Goal: Task Accomplishment & Management: Use online tool/utility

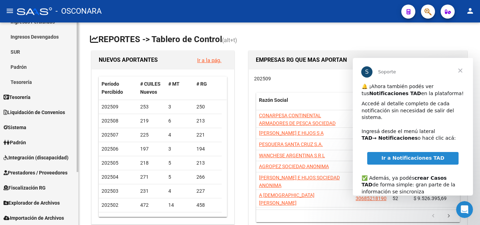
scroll to position [72, 0]
click at [43, 171] on span "Prestadores / Proveedores" at bounding box center [36, 173] width 64 height 8
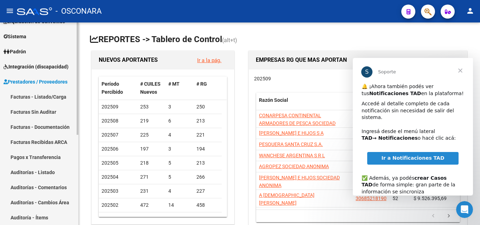
click at [40, 129] on link "Facturas - Documentación" at bounding box center [39, 127] width 78 height 15
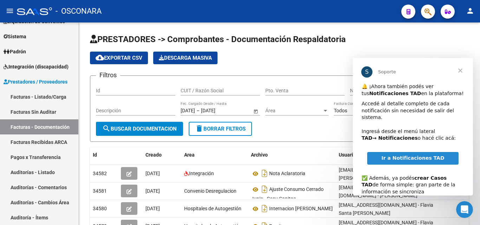
click at [461, 68] on span "Cerrar" at bounding box center [460, 70] width 25 height 25
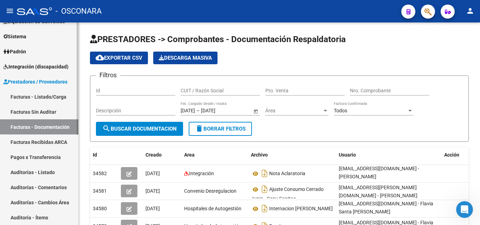
click at [39, 97] on link "Facturas - Listado/Carga" at bounding box center [39, 96] width 78 height 15
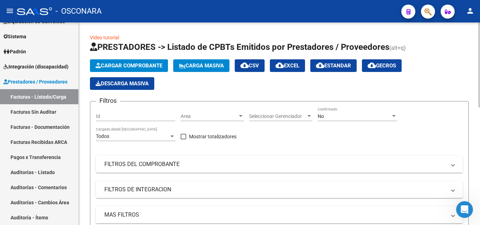
click at [142, 62] on button "Cargar Comprobante" at bounding box center [129, 65] width 78 height 13
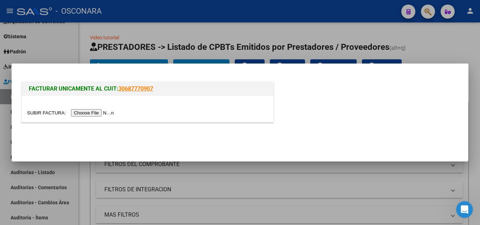
click at [82, 115] on input "file" at bounding box center [71, 112] width 89 height 7
click at [450, 52] on div at bounding box center [240, 112] width 480 height 225
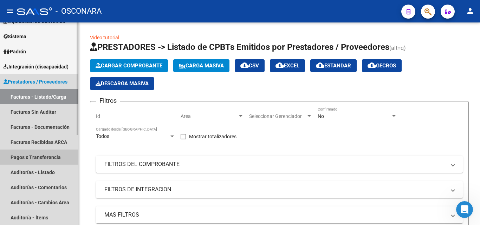
click at [54, 161] on link "Pagos x Transferencia" at bounding box center [39, 157] width 78 height 15
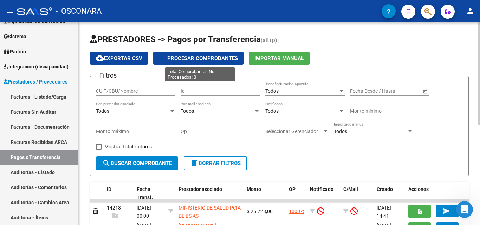
click at [212, 60] on span "add Procesar Comprobantes" at bounding box center [198, 58] width 79 height 6
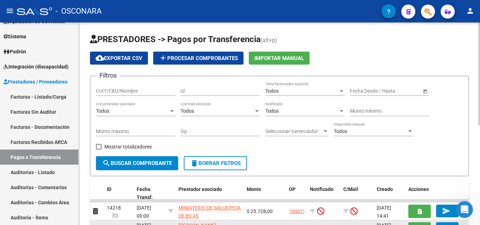
scroll to position [35, 0]
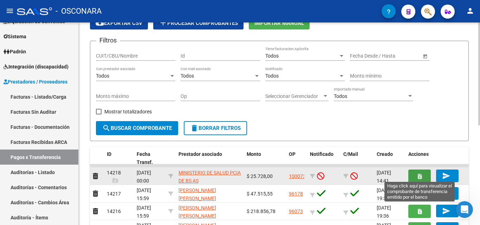
click at [422, 175] on icon "button" at bounding box center [420, 176] width 4 height 5
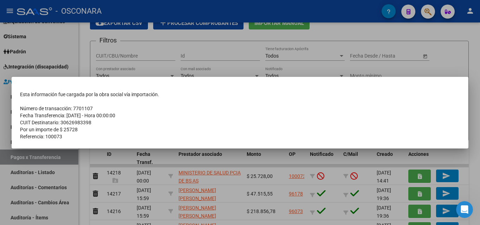
click at [451, 69] on div at bounding box center [240, 112] width 480 height 225
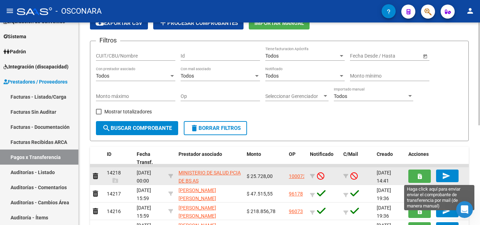
click at [443, 178] on mat-icon "send" at bounding box center [446, 176] width 8 height 8
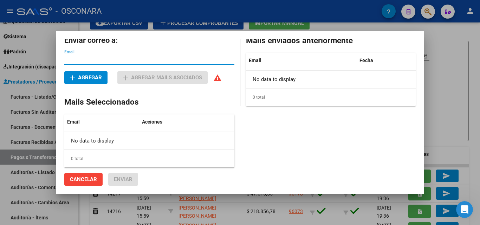
scroll to position [0, 0]
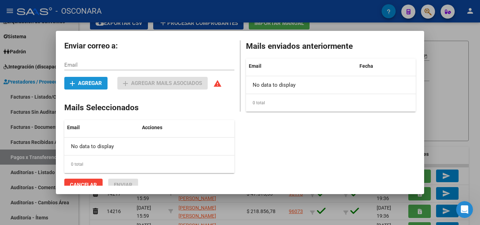
click at [91, 86] on button "add Agregar" at bounding box center [85, 83] width 43 height 13
click at [81, 83] on span "add Agregar" at bounding box center [86, 83] width 32 height 6
click at [71, 85] on mat-icon "add" at bounding box center [72, 83] width 8 height 8
click at [219, 86] on mat-icon "warning" at bounding box center [217, 83] width 8 height 8
click at [437, 120] on div at bounding box center [240, 112] width 480 height 225
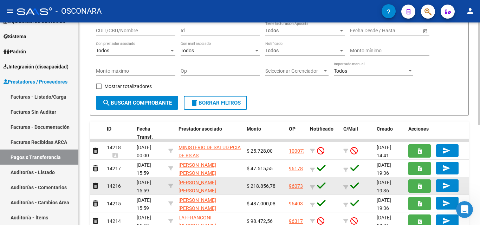
scroll to position [70, 0]
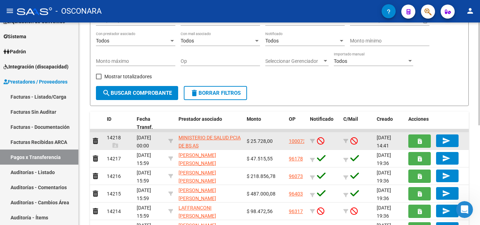
click at [298, 141] on link "100073" at bounding box center [297, 142] width 17 height 6
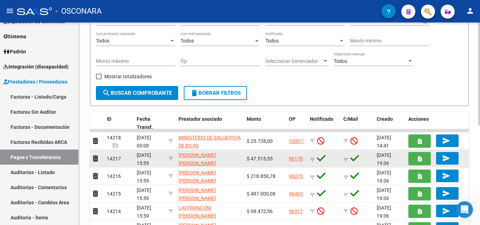
click at [293, 159] on link "96178" at bounding box center [296, 159] width 14 height 6
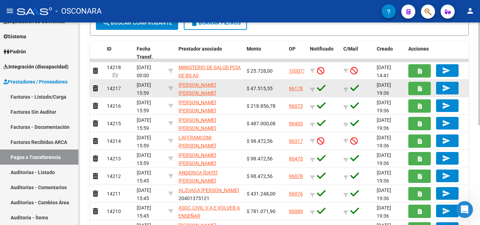
scroll to position [105, 0]
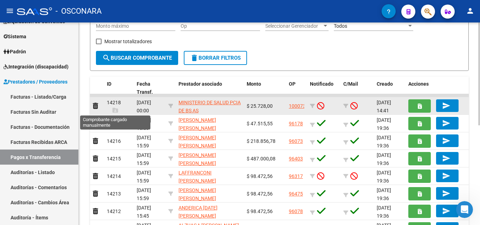
click at [115, 109] on icon at bounding box center [116, 111] width 6 height 6
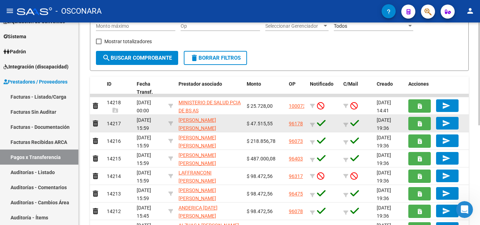
scroll to position [141, 0]
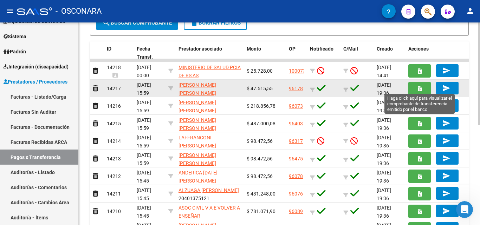
click at [422, 84] on button "button" at bounding box center [420, 88] width 23 height 13
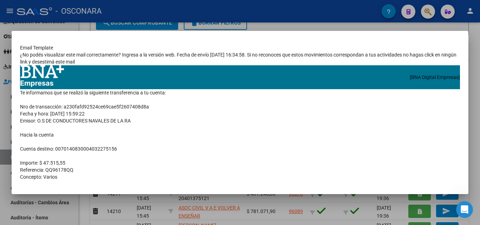
scroll to position [0, 0]
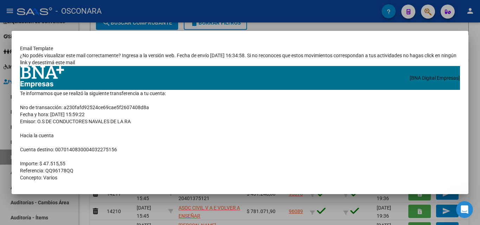
click at [318, 33] on mat-dialog-container "Email Template ¿No podés visualizar este mail correctamente? Ingresa a la versi…" at bounding box center [240, 112] width 457 height 163
click at [335, 21] on div at bounding box center [240, 112] width 480 height 225
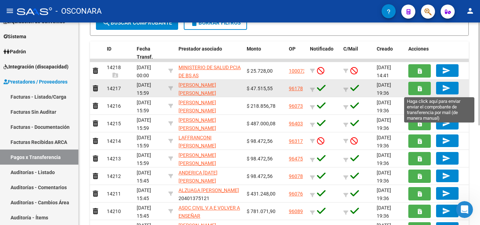
click at [443, 88] on mat-icon "send" at bounding box center [446, 88] width 8 height 8
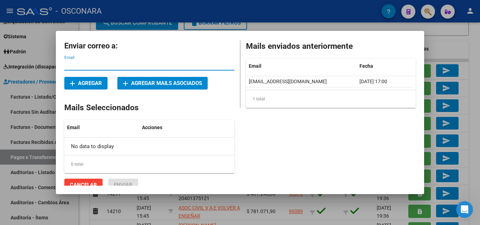
click at [84, 85] on span "add Agregar" at bounding box center [86, 83] width 32 height 6
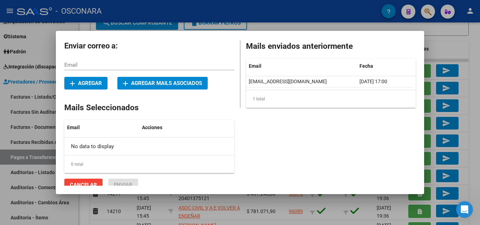
click at [84, 85] on span "add Agregar" at bounding box center [86, 83] width 32 height 6
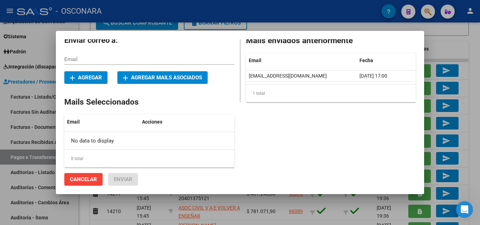
click at [302, 152] on div "Mails enviados anteriormente Email Fecha [EMAIL_ADDRESS][DOMAIN_NAME] [DATE] 17…" at bounding box center [328, 107] width 176 height 158
click at [415, 42] on mat-dialog-content "Enviar correo a: Email add Agregar add Agregar mails asociados Mails Selecciona…" at bounding box center [240, 112] width 368 height 147
click at [436, 40] on div at bounding box center [240, 112] width 480 height 225
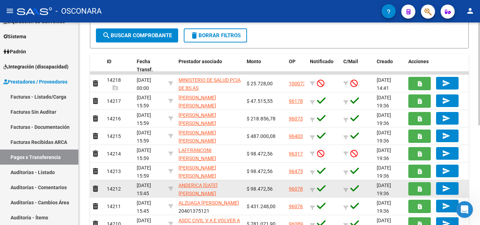
scroll to position [126, 0]
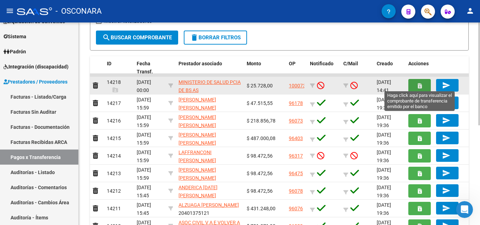
click at [423, 87] on button "button" at bounding box center [420, 85] width 23 height 13
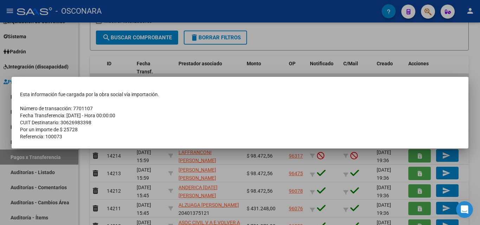
click at [432, 58] on div at bounding box center [240, 112] width 480 height 225
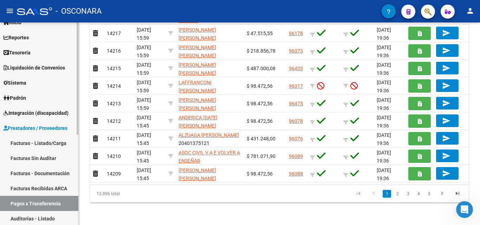
scroll to position [22, 0]
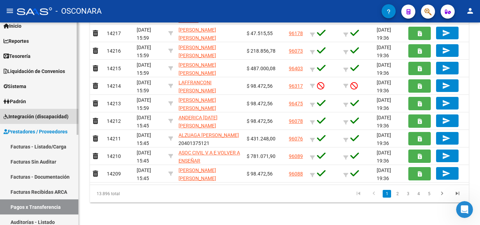
click at [53, 115] on span "Integración (discapacidad)" at bounding box center [36, 117] width 65 height 8
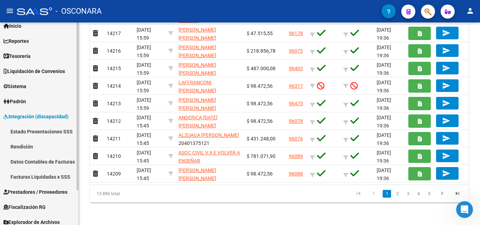
click at [49, 164] on link "Datos Contables de Facturas" at bounding box center [39, 161] width 78 height 15
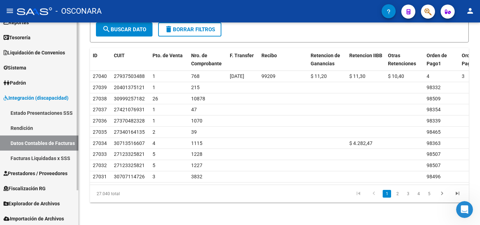
scroll to position [42, 0]
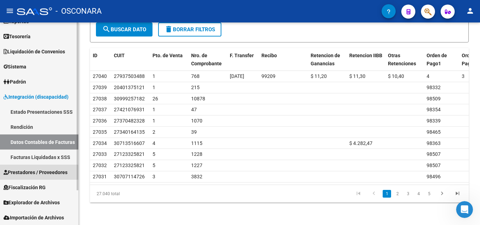
click at [46, 174] on span "Prestadores / Proveedores" at bounding box center [36, 173] width 64 height 8
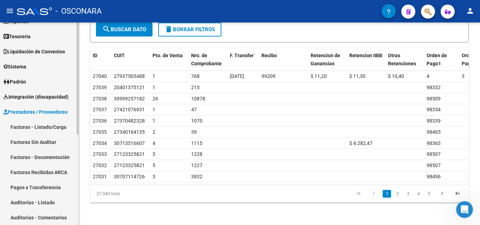
click at [49, 189] on link "Pagos x Transferencia" at bounding box center [39, 187] width 78 height 15
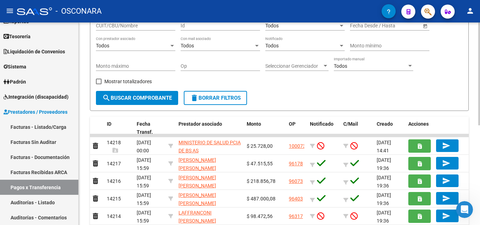
scroll to position [70, 0]
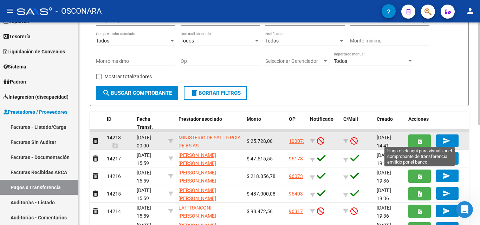
click at [424, 140] on button "button" at bounding box center [420, 141] width 23 height 13
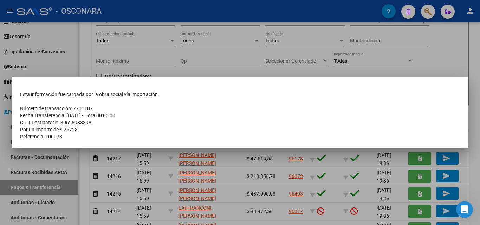
click at [440, 66] on div at bounding box center [240, 112] width 480 height 225
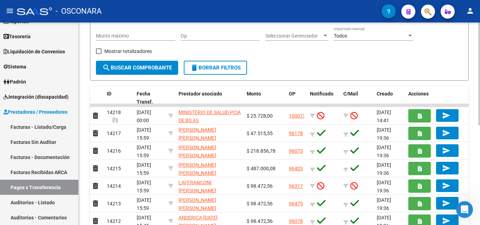
scroll to position [105, 0]
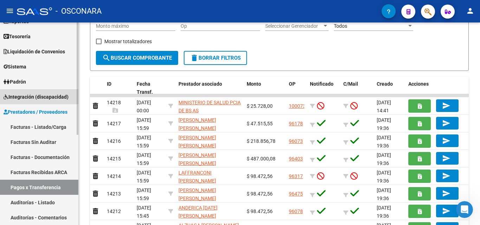
click at [41, 101] on link "Integración (discapacidad)" at bounding box center [39, 96] width 78 height 15
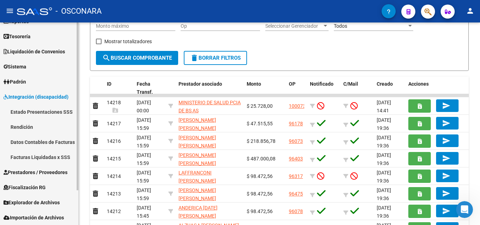
click at [55, 160] on link "Facturas Liquidadas x SSS" at bounding box center [39, 157] width 78 height 15
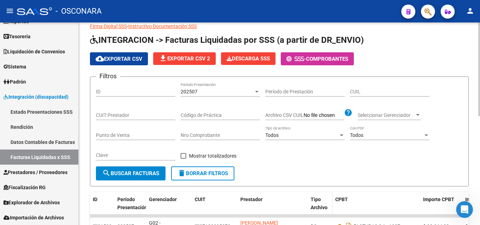
scroll to position [35, 0]
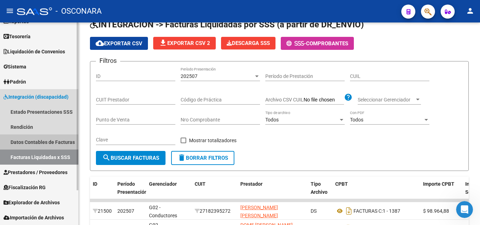
click at [56, 145] on link "Datos Contables de Facturas" at bounding box center [39, 142] width 78 height 15
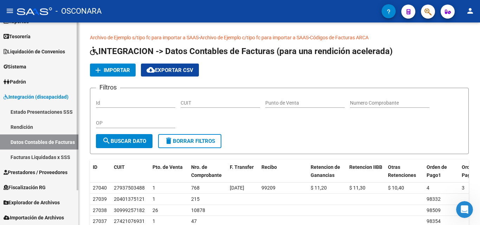
click at [33, 130] on link "Rendición" at bounding box center [39, 127] width 78 height 15
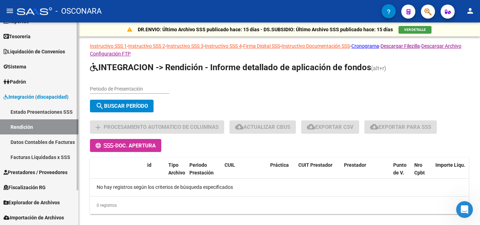
click at [39, 145] on link "Datos Contables de Facturas" at bounding box center [39, 142] width 78 height 15
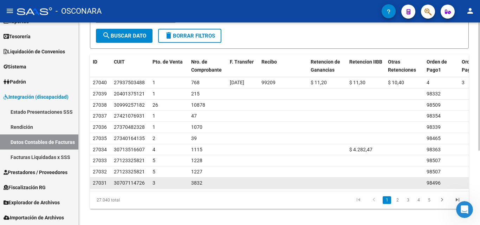
scroll to position [70, 0]
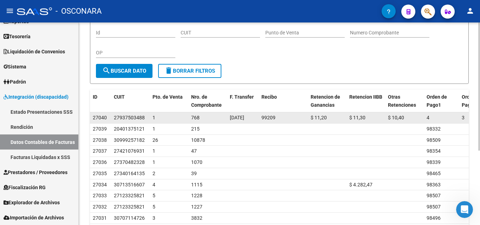
click at [244, 121] on div "[DATE]" at bounding box center [243, 118] width 26 height 8
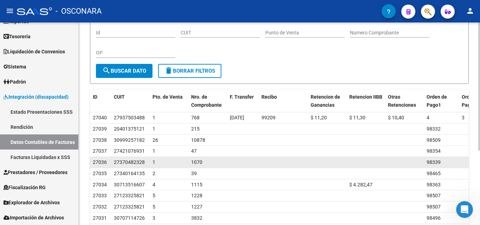
scroll to position [105, 0]
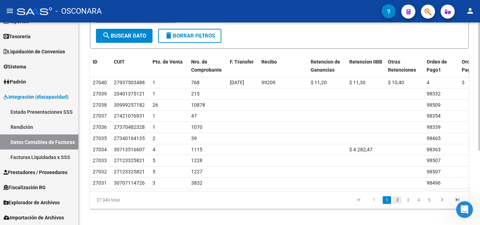
click at [396, 204] on link "2" at bounding box center [397, 201] width 8 height 8
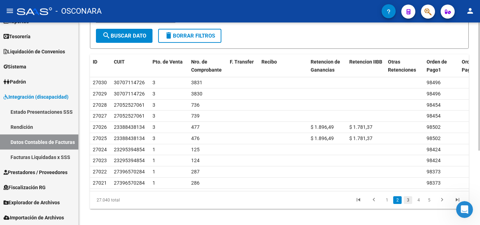
click at [407, 204] on link "3" at bounding box center [408, 201] width 8 height 8
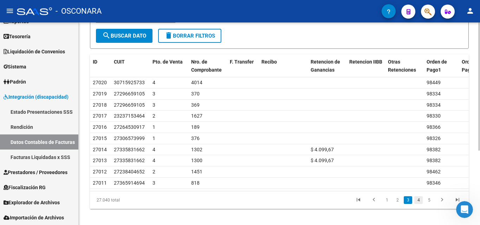
click at [420, 204] on link "4" at bounding box center [419, 201] width 8 height 8
click at [426, 204] on link "6" at bounding box center [429, 201] width 8 height 8
click at [439, 205] on icon "go to next page" at bounding box center [442, 201] width 9 height 8
click at [453, 204] on link "go to last page" at bounding box center [457, 201] width 13 height 8
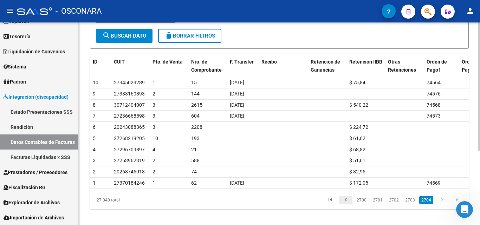
click at [345, 205] on icon "go to previous page" at bounding box center [345, 201] width 9 height 8
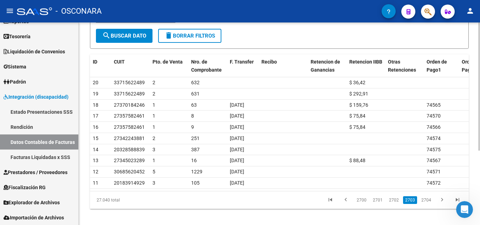
click at [333, 205] on icon "go to first page" at bounding box center [330, 201] width 9 height 8
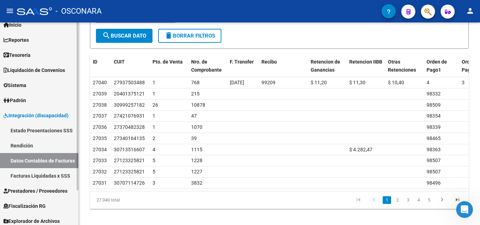
scroll to position [35, 0]
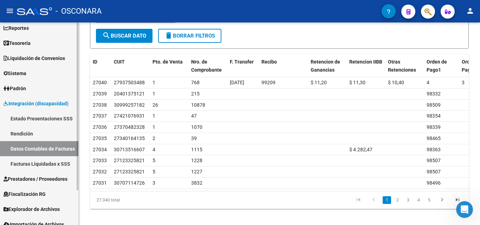
click at [25, 185] on link "Prestadores / Proveedores" at bounding box center [39, 179] width 78 height 15
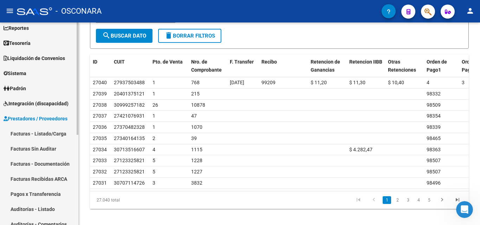
click at [40, 135] on link "Facturas - Listado/Carga" at bounding box center [39, 133] width 78 height 15
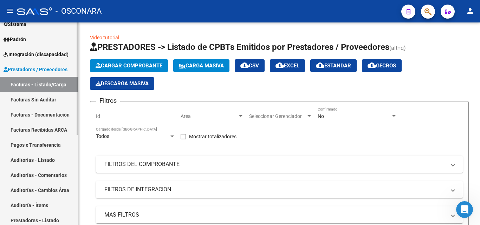
scroll to position [105, 0]
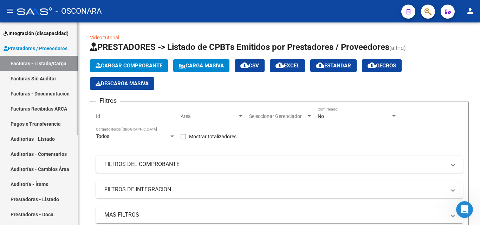
click at [45, 123] on link "Pagos x Transferencia" at bounding box center [39, 123] width 78 height 15
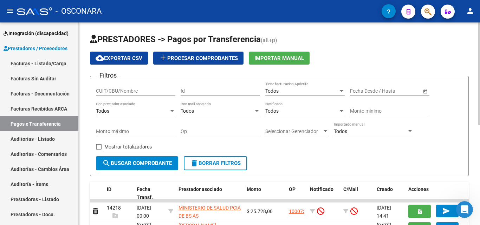
click at [285, 61] on span "Importar Manual" at bounding box center [280, 58] width 50 height 6
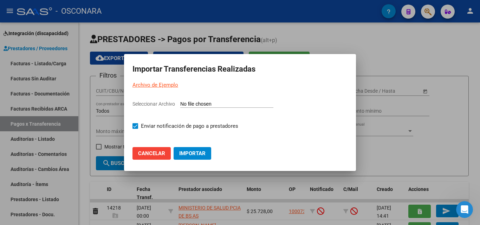
click at [199, 103] on input "Seleccionar Archivo" at bounding box center [226, 104] width 93 height 7
click at [407, 64] on div at bounding box center [240, 112] width 480 height 225
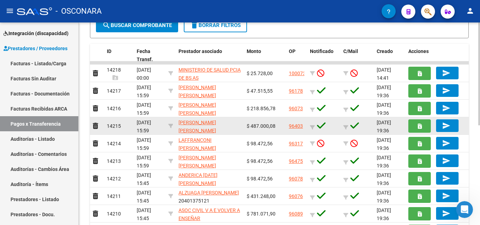
scroll to position [141, 0]
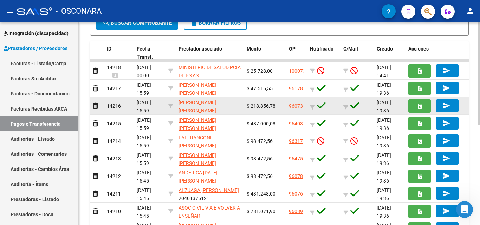
click at [187, 107] on app-link-go-to "[PERSON_NAME] [PERSON_NAME]" at bounding box center [210, 107] width 63 height 16
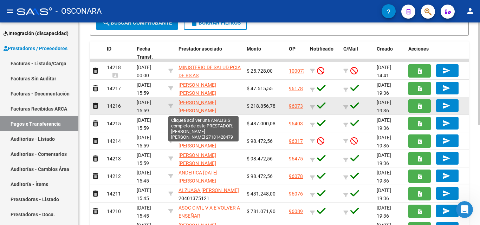
click at [187, 103] on span "[PERSON_NAME] [PERSON_NAME]" at bounding box center [198, 107] width 38 height 14
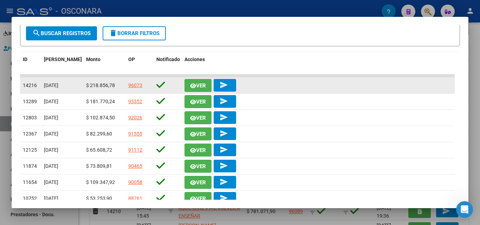
click at [201, 89] on span "Ver" at bounding box center [201, 86] width 10 height 6
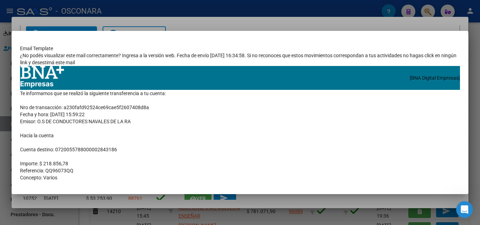
scroll to position [127, 0]
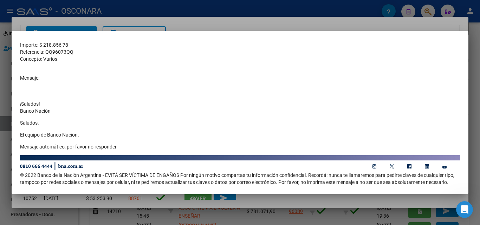
click at [336, 58] on td "Te informamos que se realizó la siguiente transferencia a tu cuenta: Nro de tra…" at bounding box center [240, 63] width 440 height 184
click at [434, 26] on div at bounding box center [240, 112] width 480 height 225
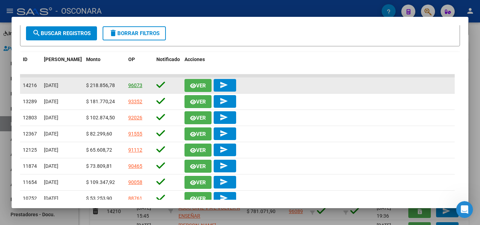
click at [137, 87] on link "96073" at bounding box center [135, 86] width 14 height 6
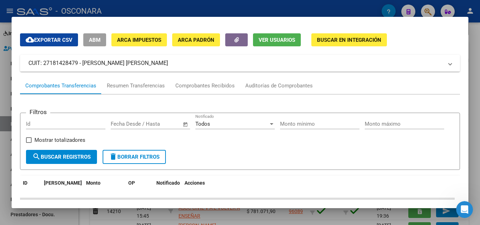
scroll to position [0, 0]
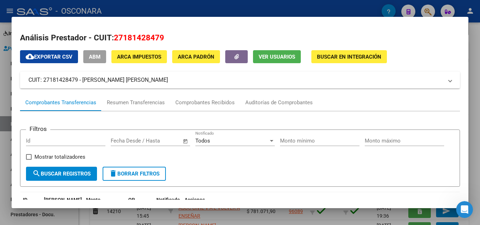
click at [479, 70] on div at bounding box center [240, 112] width 480 height 225
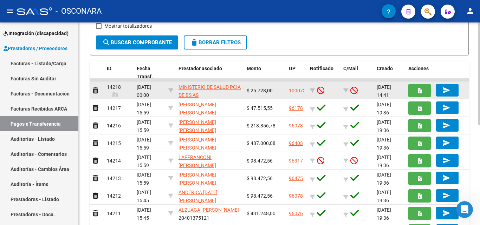
scroll to position [105, 0]
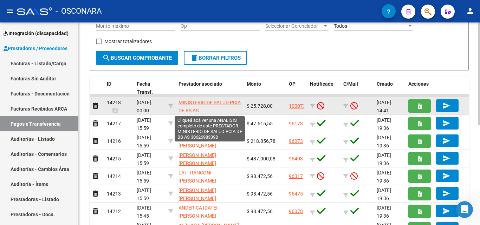
click at [187, 102] on span "MINISTERIO DE SALUD PCIA DE BS AS" at bounding box center [210, 107] width 62 height 14
type textarea "30626983398"
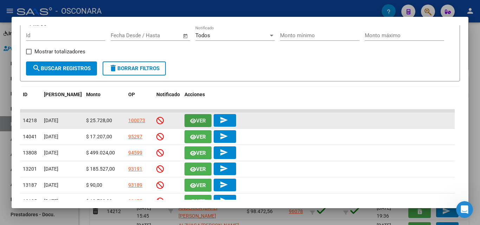
click at [193, 122] on icon "button" at bounding box center [193, 120] width 6 height 5
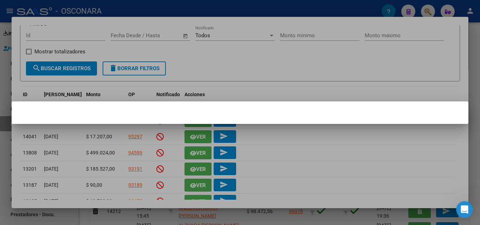
click at [262, 77] on div at bounding box center [240, 112] width 480 height 225
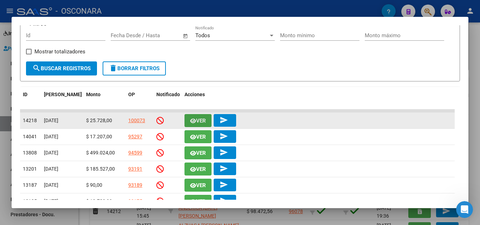
click at [199, 124] on span "Ver" at bounding box center [201, 121] width 10 height 6
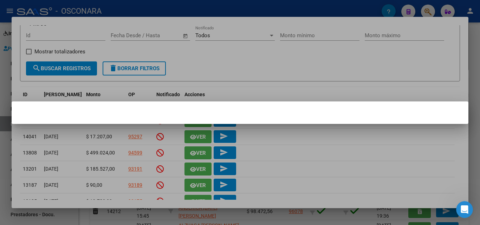
click at [190, 72] on div at bounding box center [240, 112] width 480 height 225
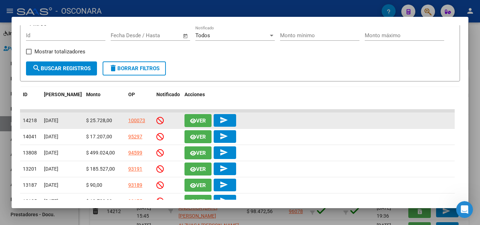
click at [195, 124] on icon "button" at bounding box center [193, 120] width 6 height 5
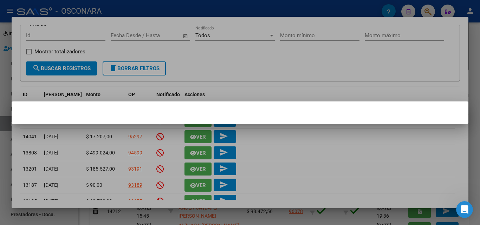
click at [255, 81] on div at bounding box center [240, 112] width 480 height 225
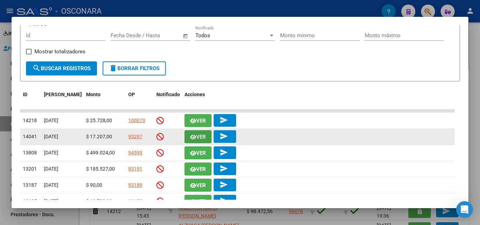
click at [190, 143] on button "Ver" at bounding box center [198, 136] width 27 height 13
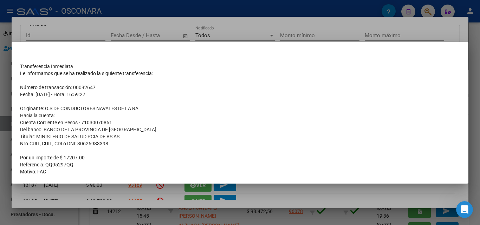
click at [219, 31] on div at bounding box center [240, 112] width 480 height 225
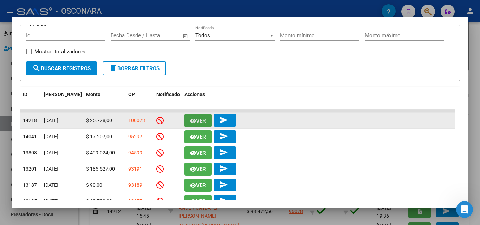
click at [203, 124] on span "Ver" at bounding box center [201, 121] width 10 height 6
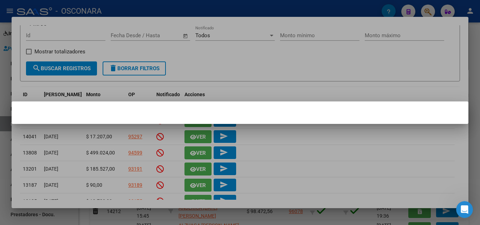
click at [427, 90] on div at bounding box center [240, 112] width 480 height 225
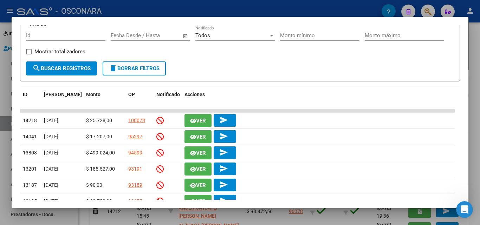
click at [480, 67] on div at bounding box center [240, 112] width 480 height 225
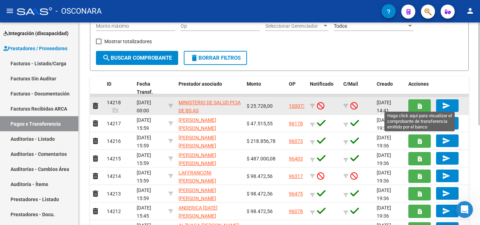
click at [420, 108] on icon "button" at bounding box center [420, 106] width 4 height 5
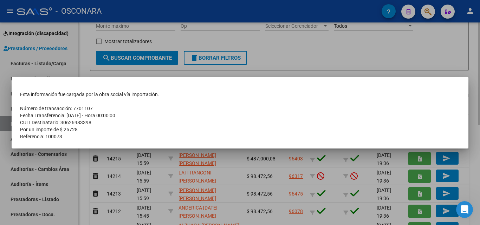
click at [420, 68] on div at bounding box center [240, 112] width 480 height 225
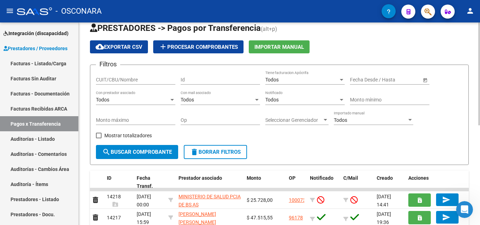
scroll to position [0, 0]
